Goal: Task Accomplishment & Management: Use online tool/utility

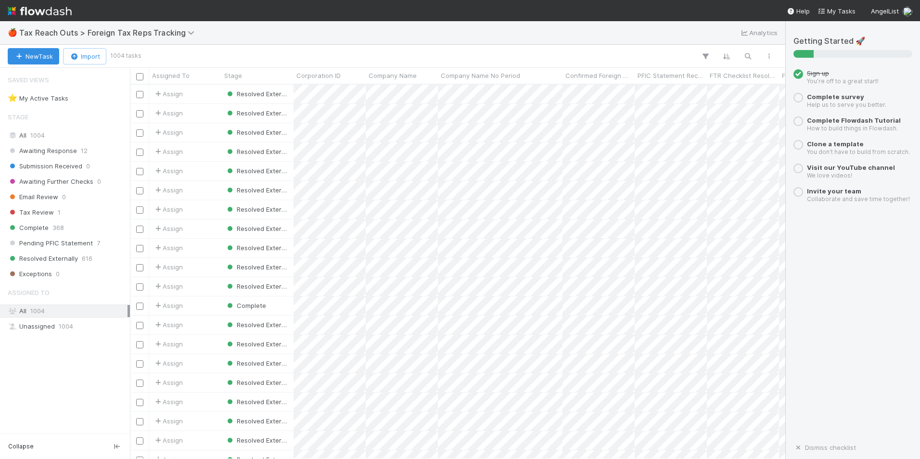
scroll to position [367, 648]
click at [36, 35] on span "Tax Reach Outs > Foreign Tax Reps Tracking" at bounding box center [109, 33] width 180 height 10
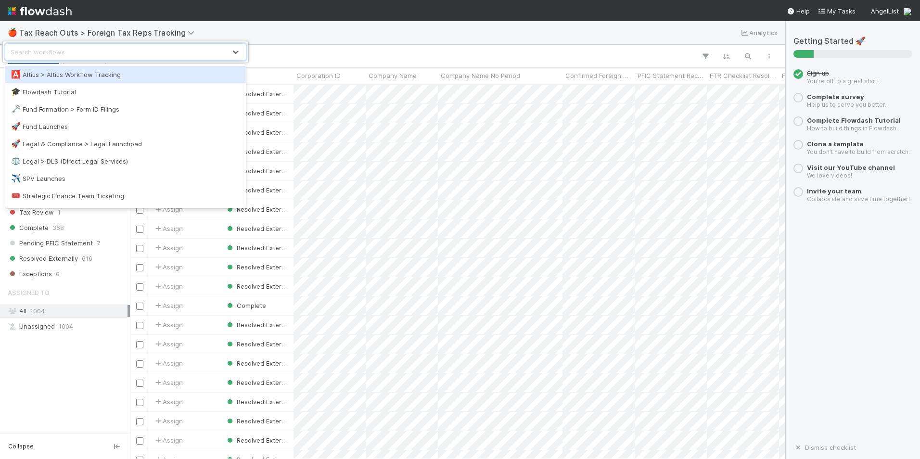
click at [70, 77] on div "🅰️ Altius > Altius Workflow Tracking" at bounding box center [125, 75] width 229 height 10
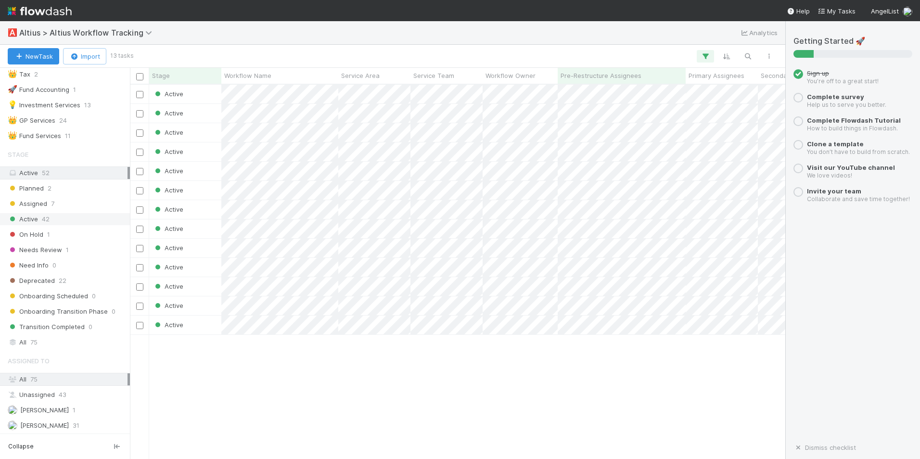
scroll to position [302, 0]
click at [35, 34] on span "Altius > Altius Workflow Tracking" at bounding box center [88, 33] width 138 height 10
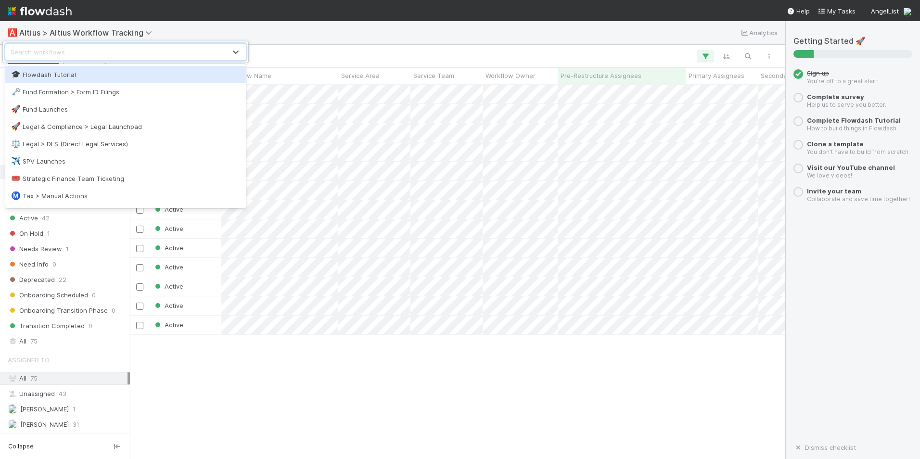
click at [35, 31] on div "option Flowdash Tutorial focused, 1 of 10. 10 results available. Use Up and Dow…" at bounding box center [460, 229] width 920 height 459
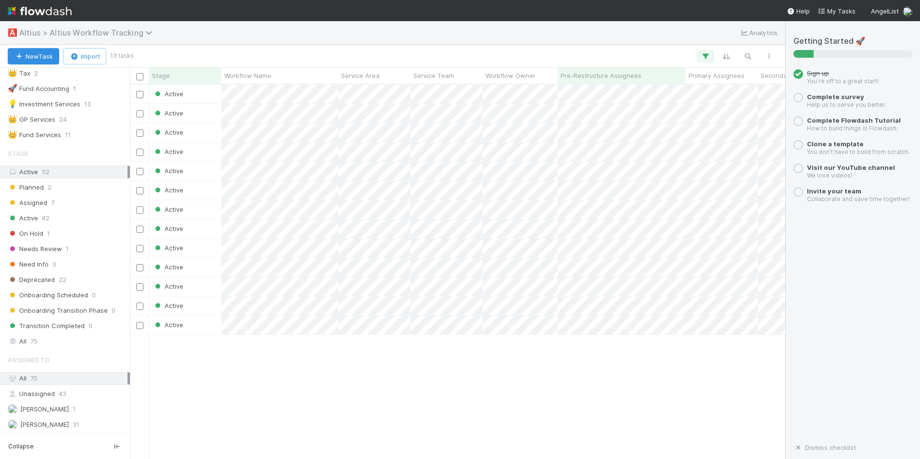
click at [43, 32] on span "Altius > Altius Workflow Tracking" at bounding box center [88, 33] width 138 height 10
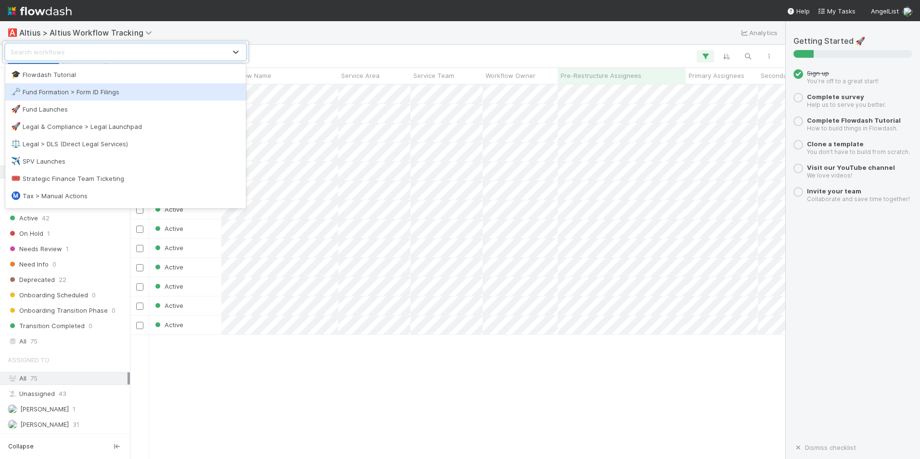
click at [55, 95] on div "🗝️ Fund Formation > Form ID Filings" at bounding box center [125, 92] width 229 height 10
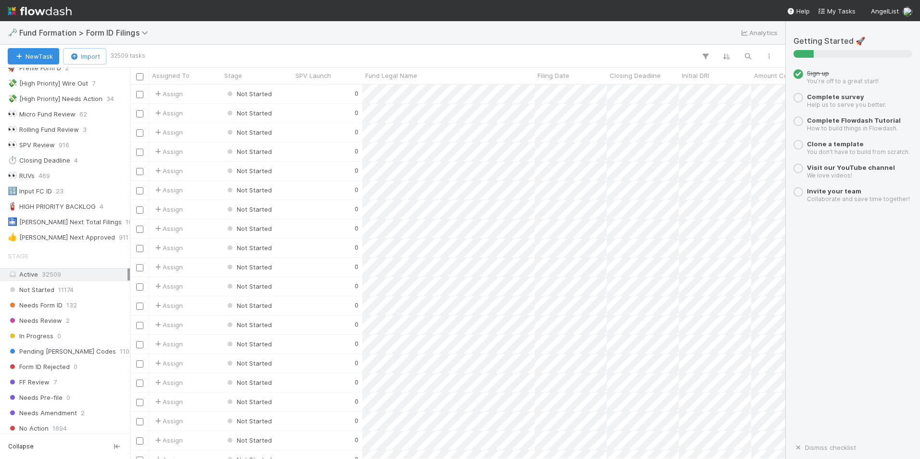
scroll to position [29, 0]
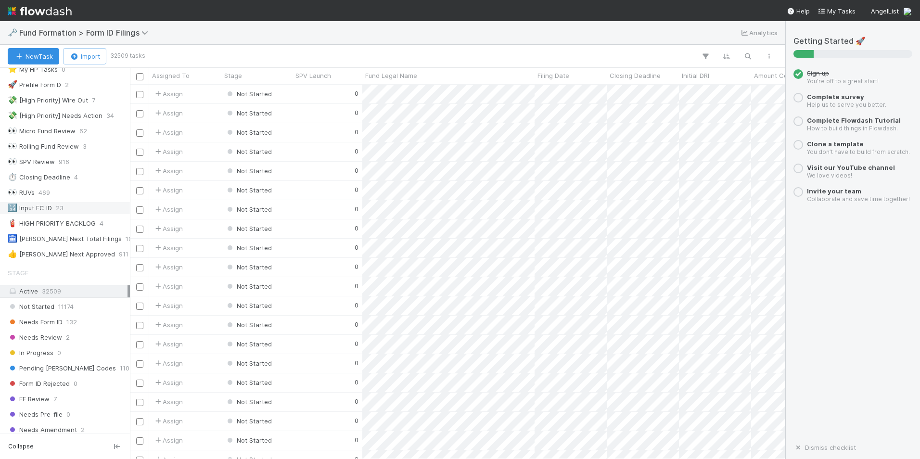
click at [65, 209] on div "🔢 Input FC ID 23" at bounding box center [68, 208] width 120 height 12
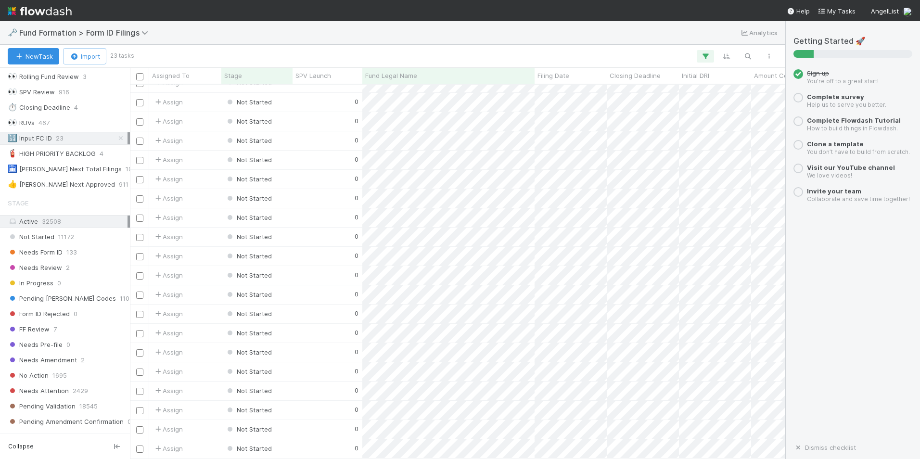
scroll to position [77, 0]
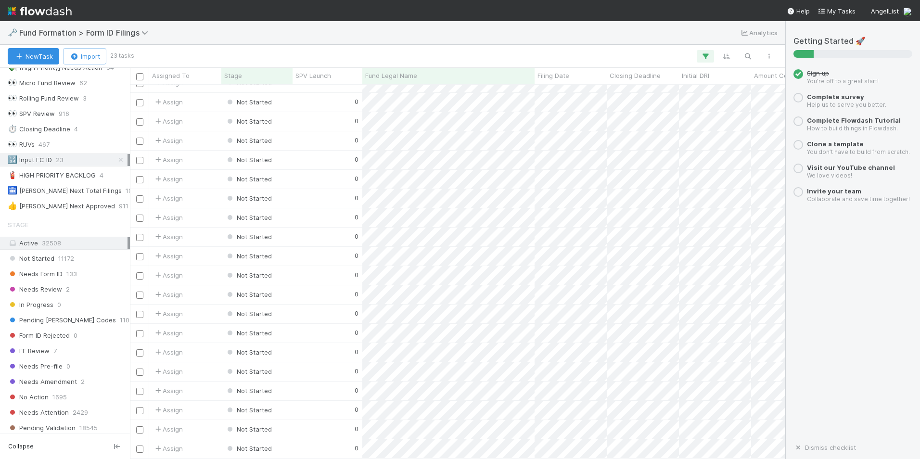
click at [116, 161] on icon at bounding box center [121, 160] width 10 height 6
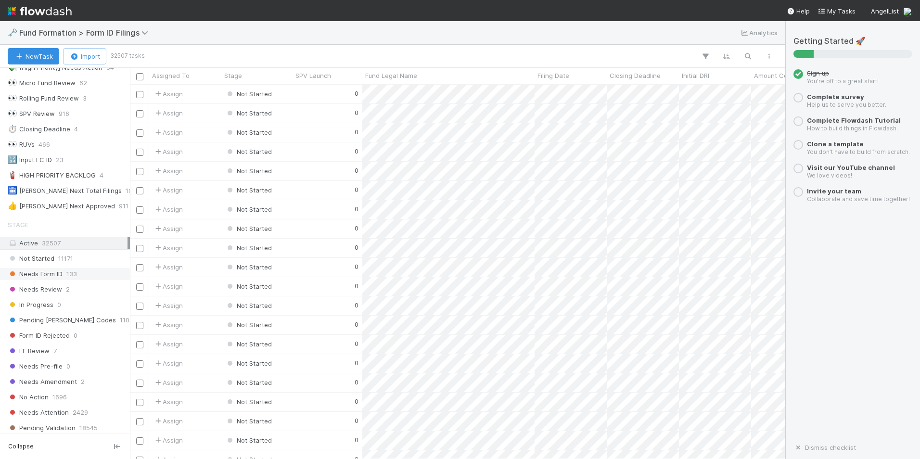
scroll to position [367, 648]
click at [64, 271] on div "Needs Form ID 133" at bounding box center [68, 274] width 120 height 12
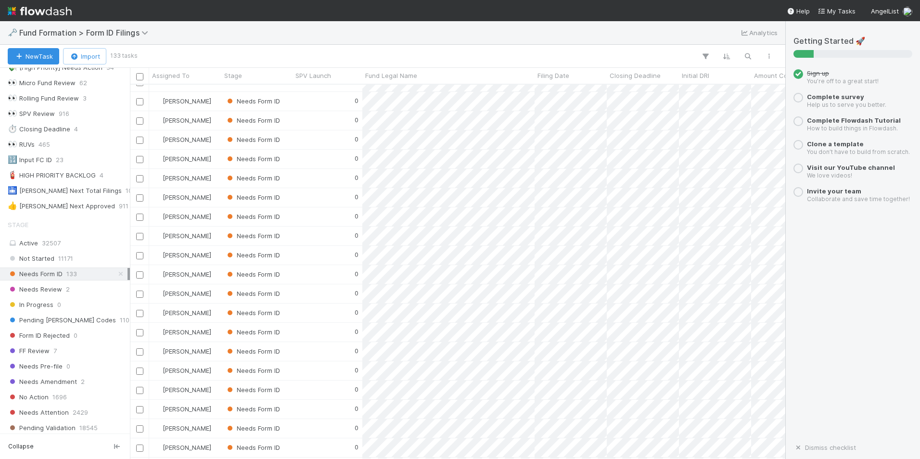
scroll to position [2193, 0]
click at [116, 276] on icon at bounding box center [121, 274] width 10 height 6
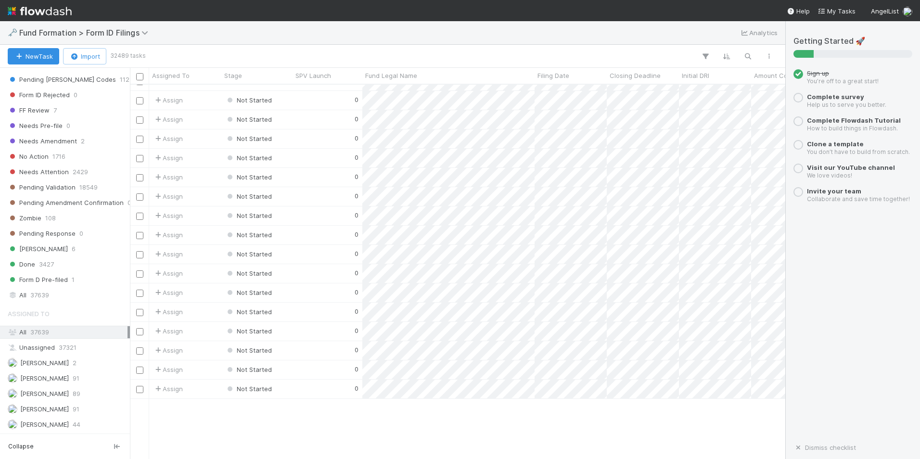
scroll to position [1876, 0]
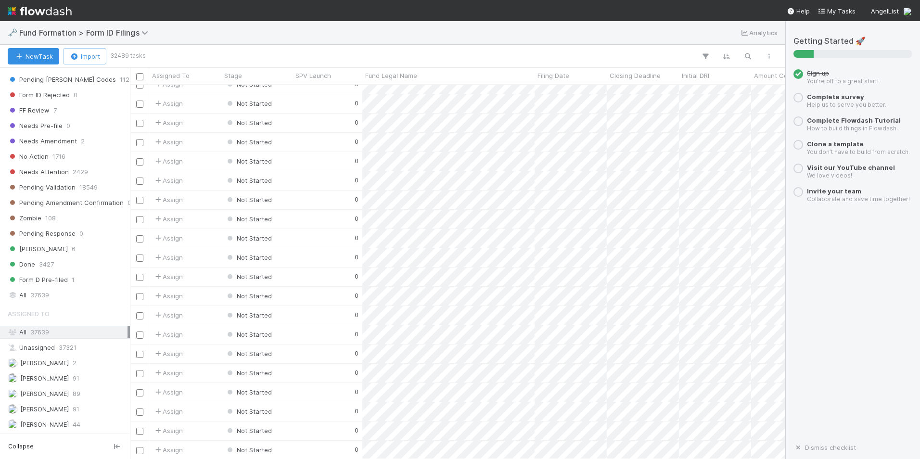
click at [54, 330] on div "All 37639" at bounding box center [68, 332] width 120 height 12
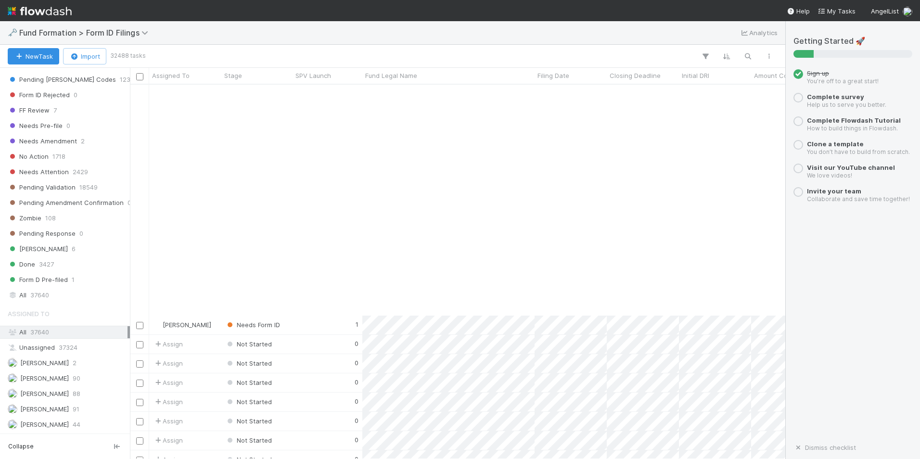
scroll to position [1539, 0]
